Goal: Communication & Community: Answer question/provide support

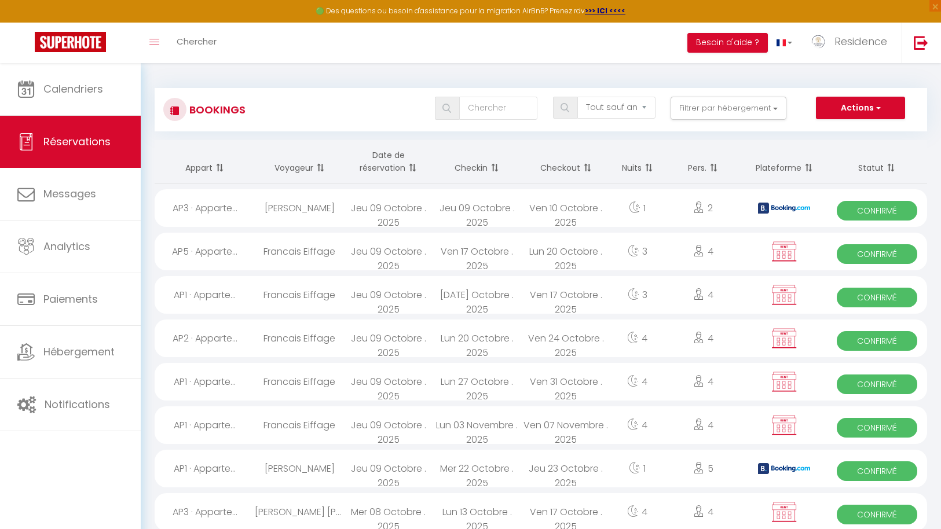
select select "not_cancelled"
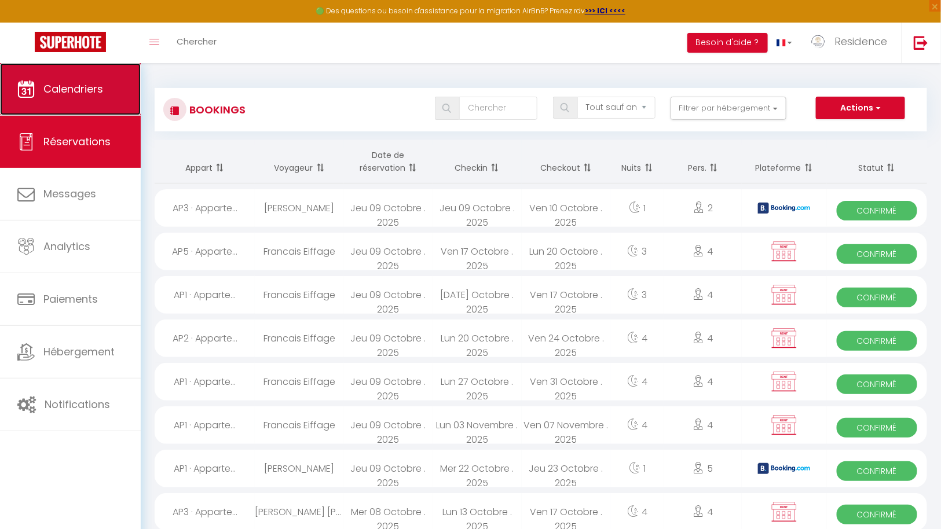
click at [83, 96] on span "Calendriers" at bounding box center [73, 89] width 60 height 14
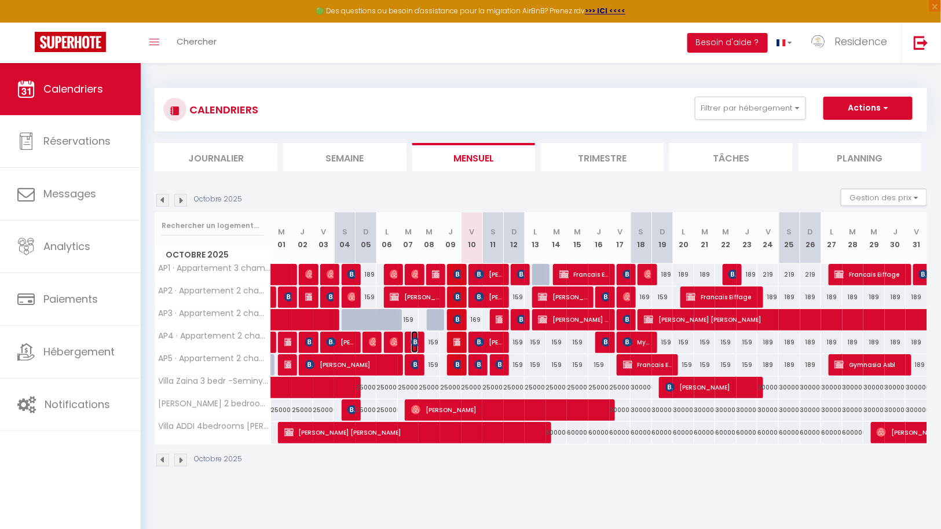
click at [415, 341] on img at bounding box center [415, 342] width 9 height 9
select select "OK"
select select "KO"
select select "0"
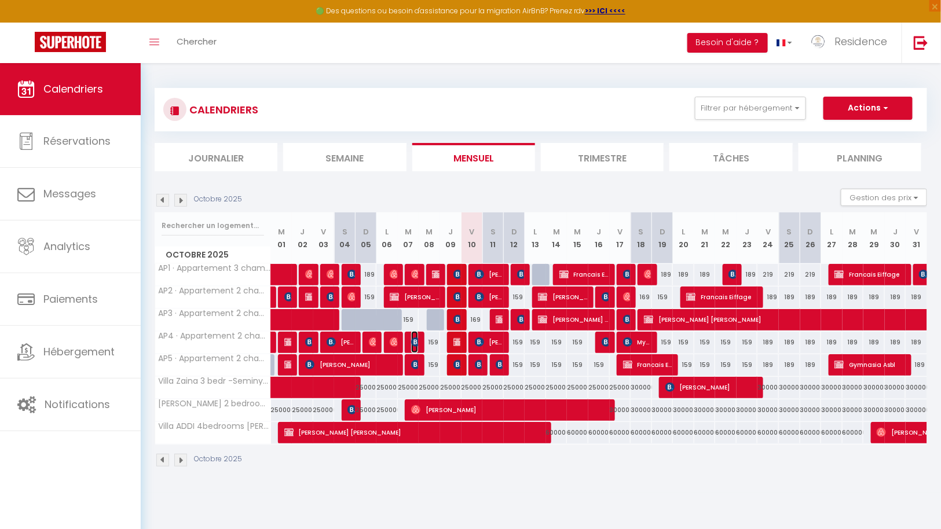
select select "1"
select select
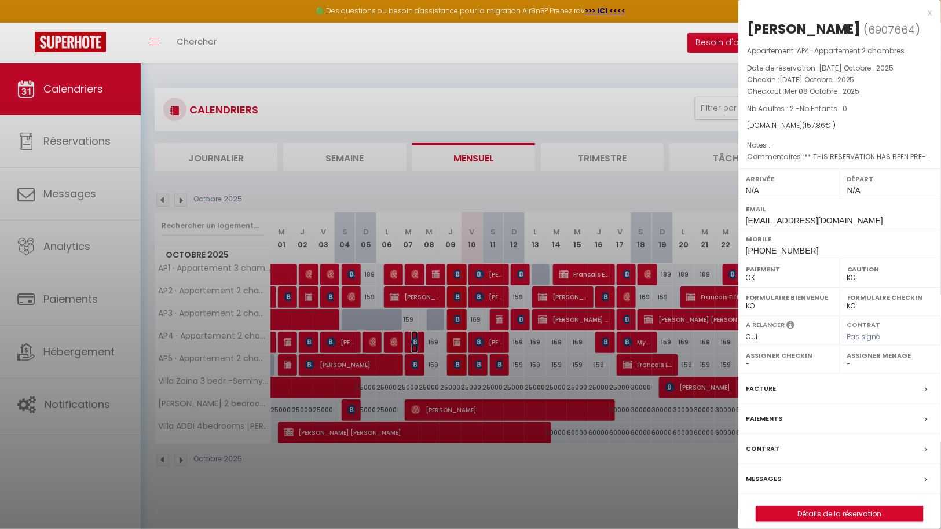
select select "43287"
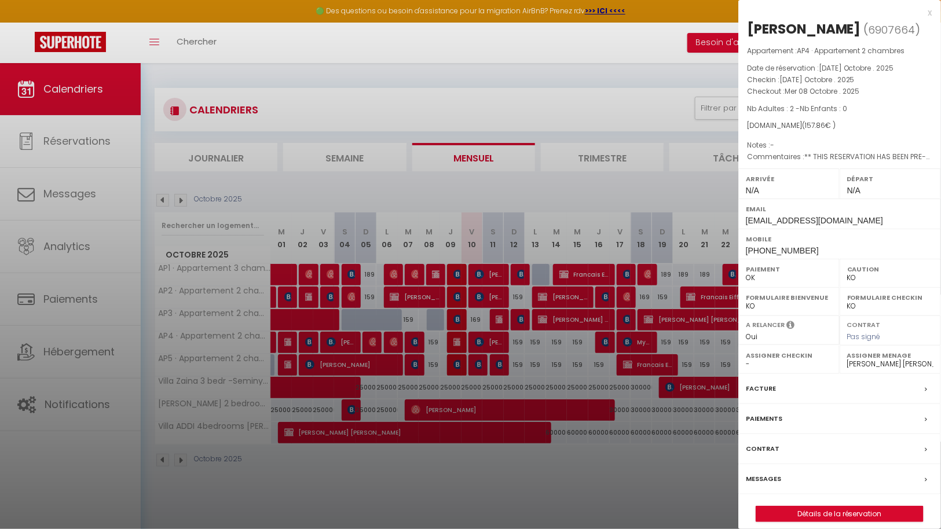
click at [796, 473] on div "Messages" at bounding box center [839, 480] width 203 height 30
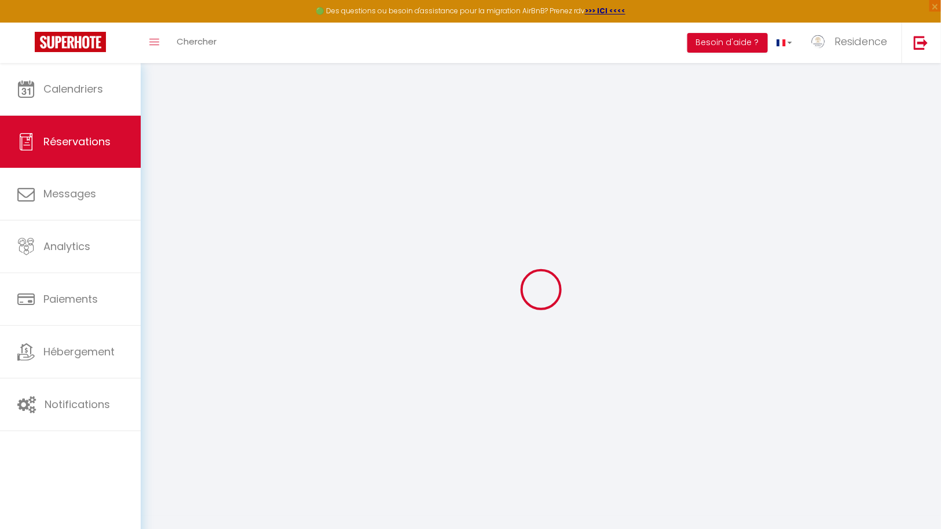
select select
checkbox input "false"
type textarea "** THIS RESERVATION HAS BEEN PRE-PAID ** BOOKING NOTE : Payment charge is EUR 2…"
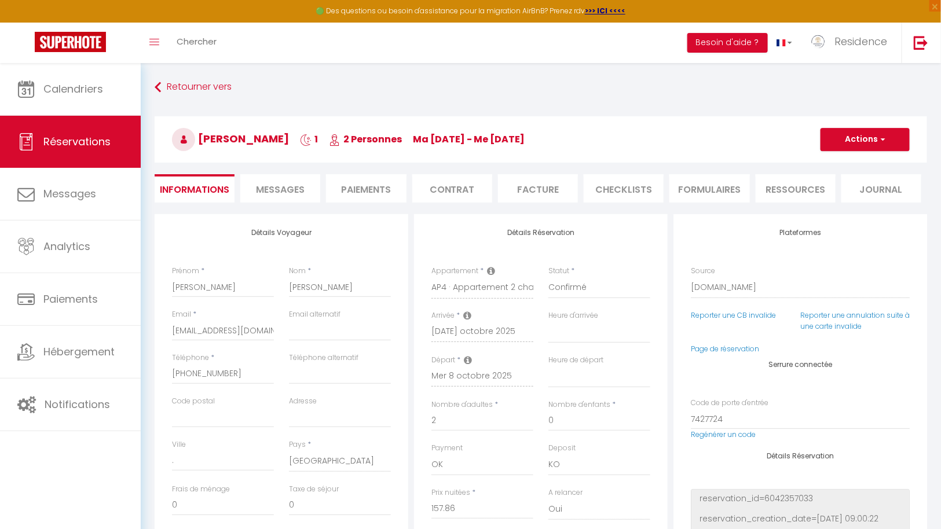
scroll to position [5860, 0]
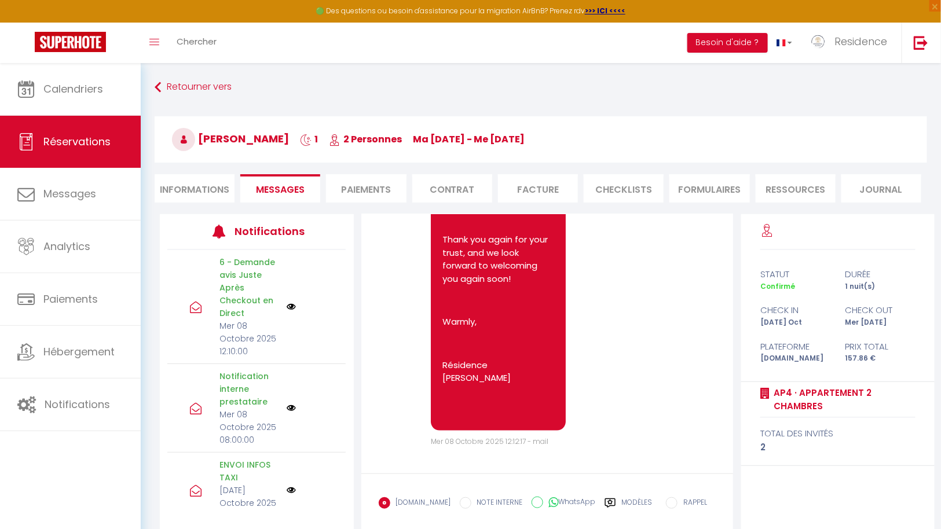
click at [532, 505] on input "WhatsApp" at bounding box center [538, 503] width 12 height 12
radio input "true"
radio input "false"
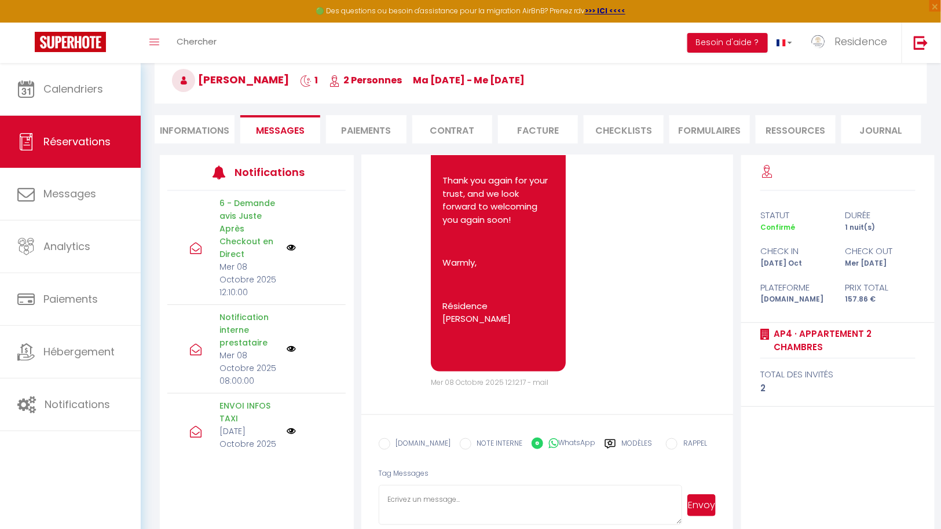
scroll to position [76, 0]
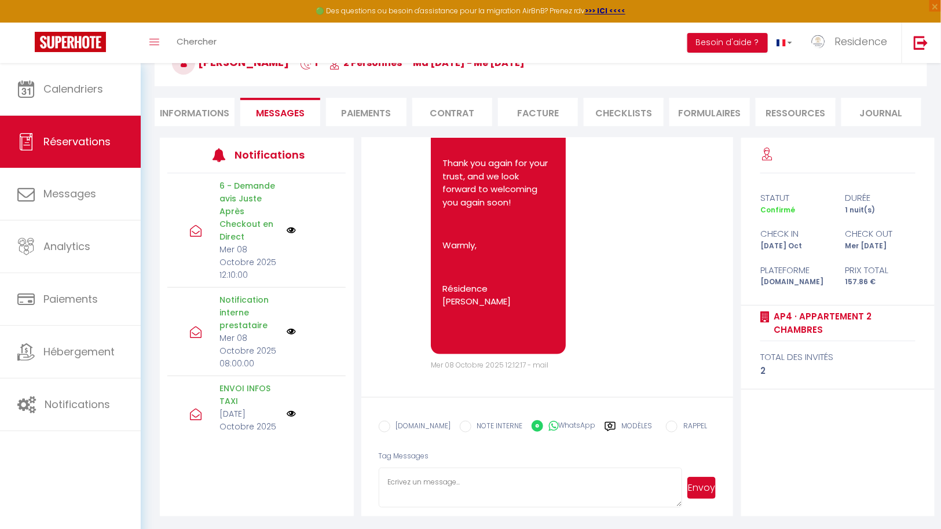
click at [490, 480] on textarea at bounding box center [531, 488] width 304 height 41
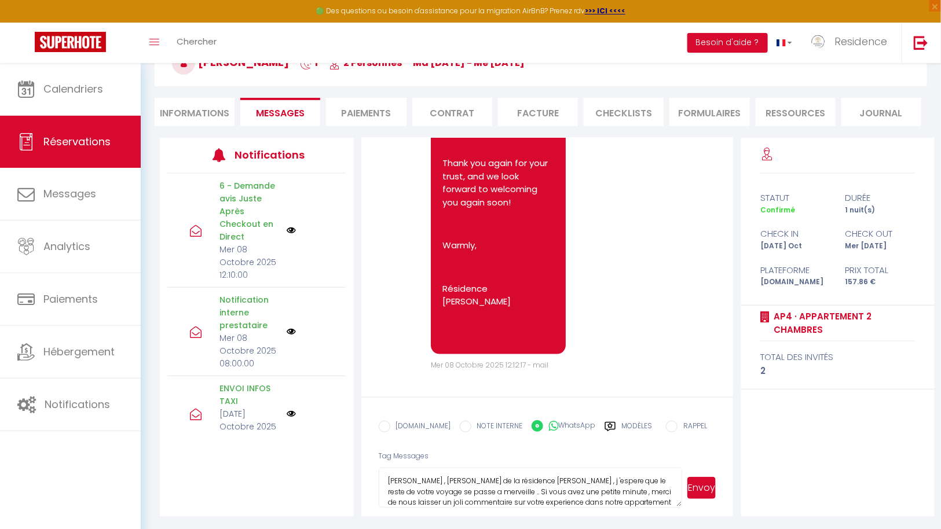
scroll to position [12, 0]
type textarea "[PERSON_NAME] , [PERSON_NAME] de la résidence [PERSON_NAME] , j 'espere que le …"
click at [701, 482] on button "Envoyer" at bounding box center [702, 488] width 29 height 22
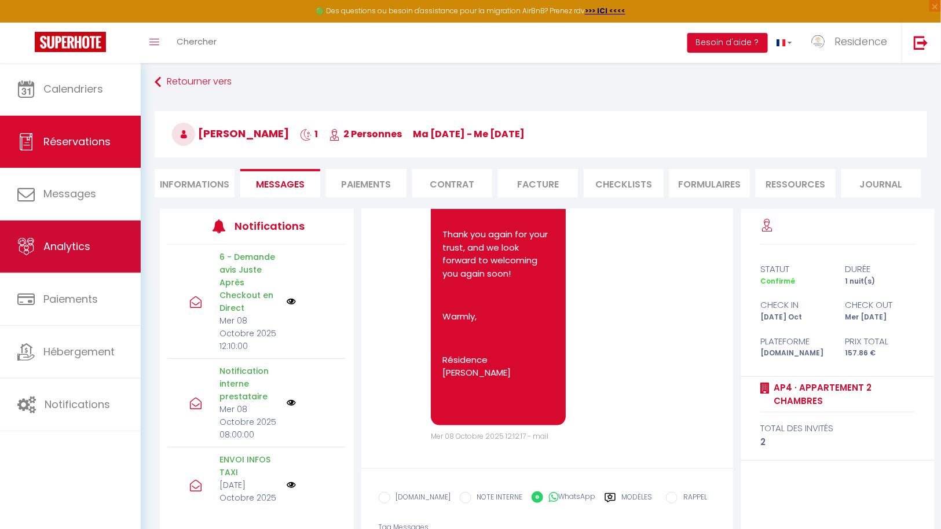
scroll to position [0, 0]
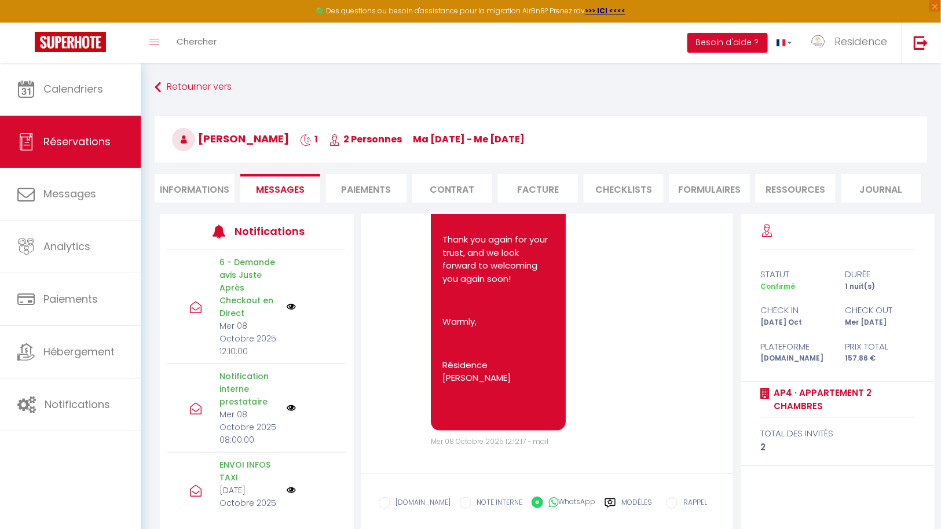
click at [192, 186] on li "Informations" at bounding box center [195, 188] width 80 height 28
select select
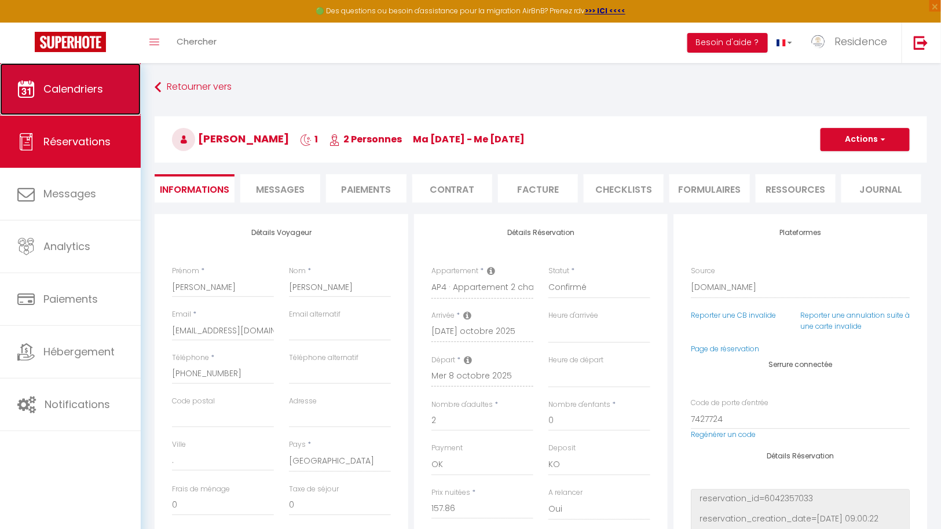
click at [57, 86] on span "Calendriers" at bounding box center [73, 89] width 60 height 14
